Goal: Find contact information: Find contact information

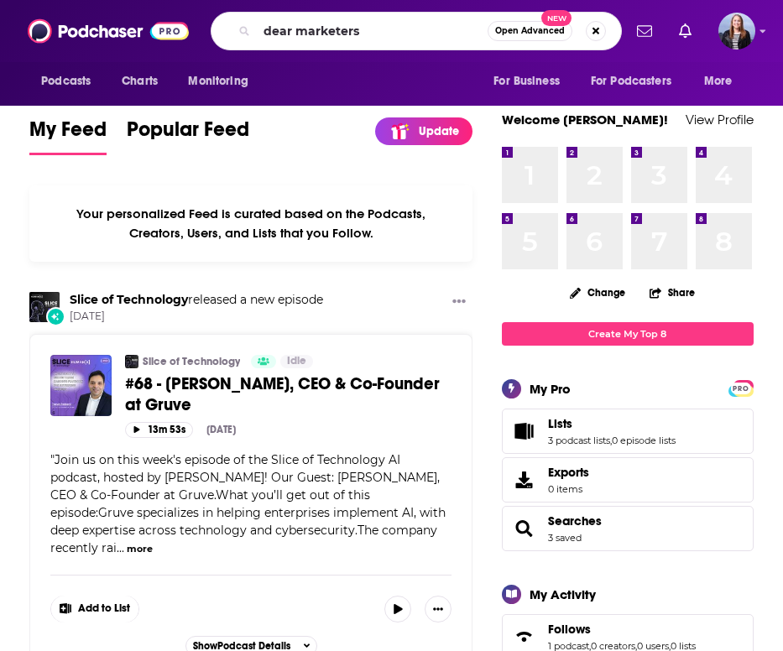
type input "dear marketers"
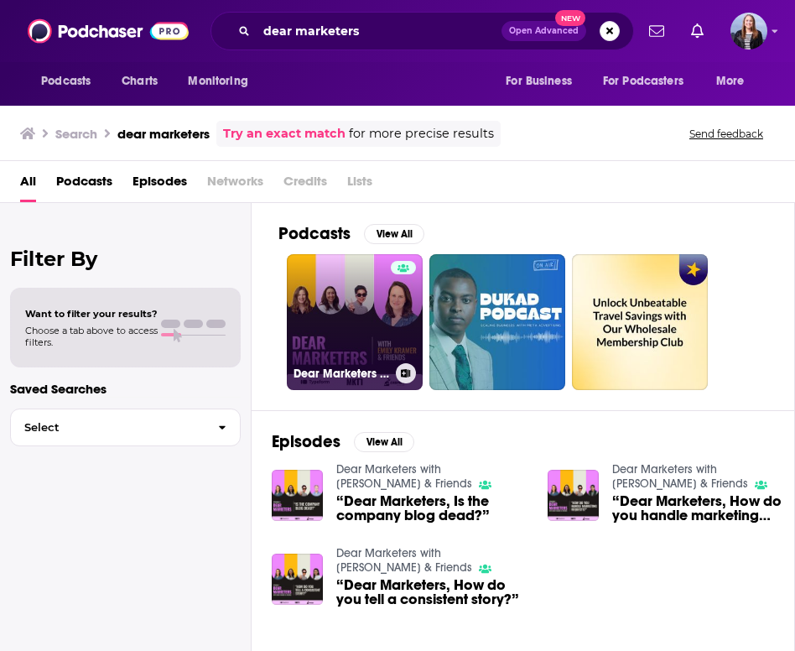
click at [343, 302] on link "Dear Marketers with [PERSON_NAME] & Friends" at bounding box center [355, 322] width 136 height 136
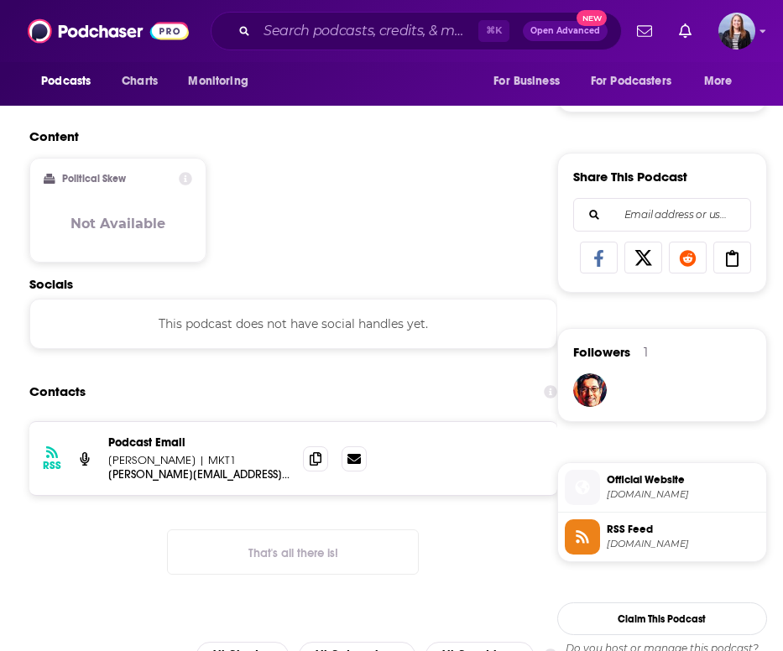
scroll to position [969, 0]
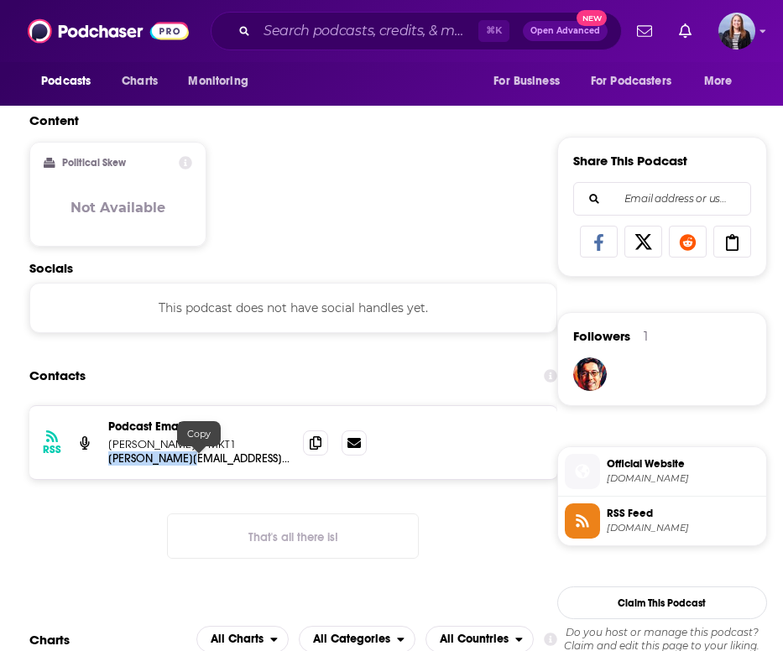
drag, startPoint x: 107, startPoint y: 460, endPoint x: 192, endPoint y: 460, distance: 85.6
click at [192, 460] on div "RSS Podcast Email [PERSON_NAME] | MKT1 [PERSON_NAME][EMAIL_ADDRESS][DOMAIN_NAME…" at bounding box center [293, 442] width 528 height 73
copy p "[PERSON_NAME][EMAIL_ADDRESS][DOMAIN_NAME]"
